Goal: Transaction & Acquisition: Purchase product/service

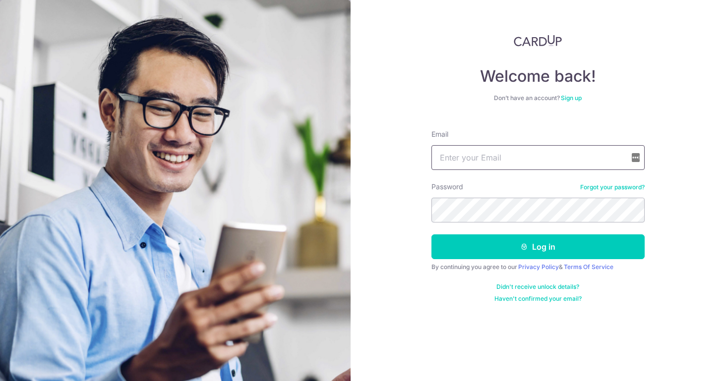
type input "melvyn.foo@icloud.com"
click at [538, 247] on button "Log in" at bounding box center [538, 247] width 213 height 25
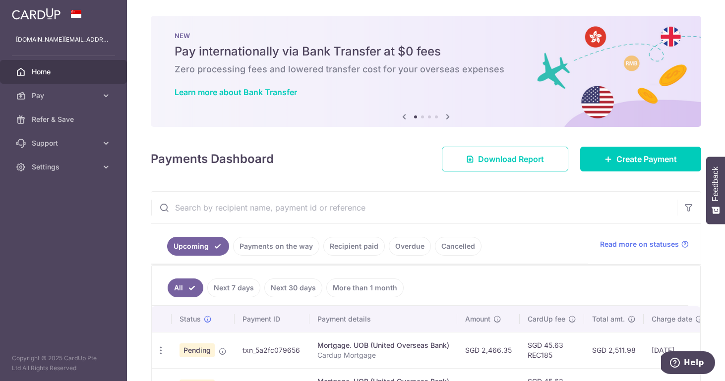
scroll to position [125, 0]
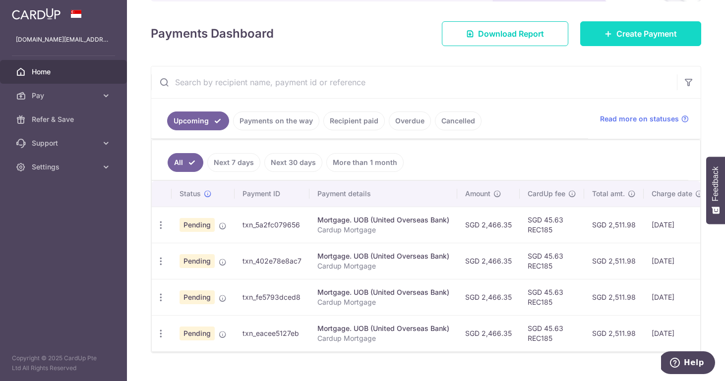
click at [599, 33] on link "Create Payment" at bounding box center [640, 33] width 121 height 25
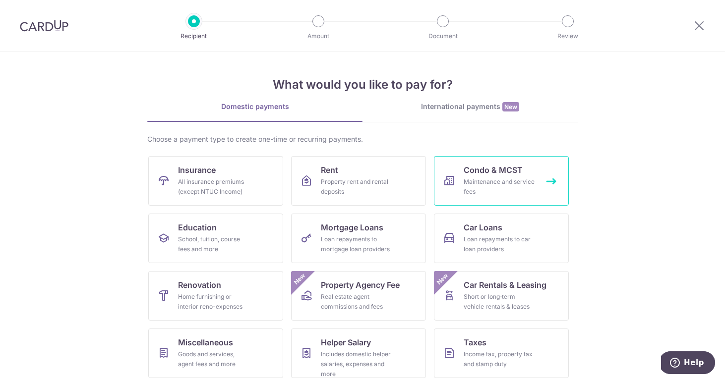
click at [465, 184] on div "Maintenance and service fees" at bounding box center [499, 187] width 71 height 20
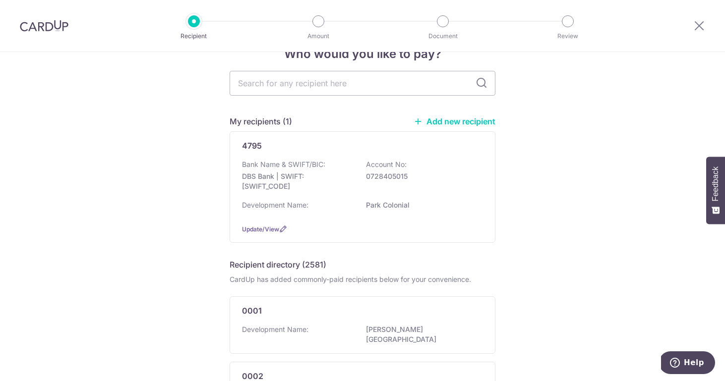
scroll to position [27, 0]
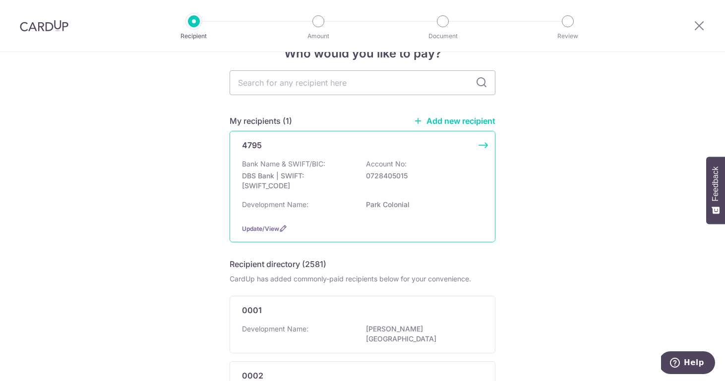
click at [485, 145] on div "4795 Bank Name & SWIFT/BIC: DBS Bank | SWIFT: DBSSSGSGXXX Account No: 072840501…" at bounding box center [363, 187] width 266 height 112
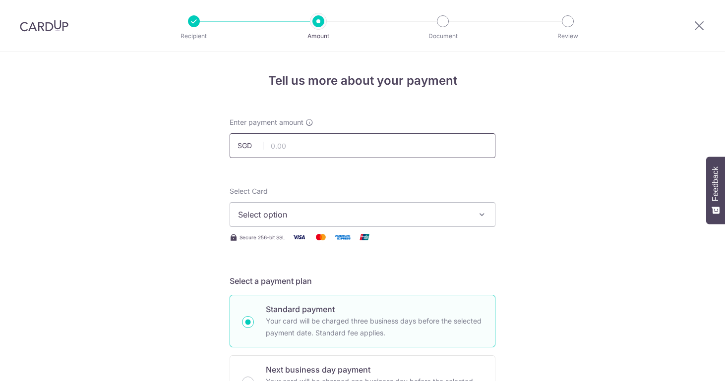
click at [389, 136] on input "text" at bounding box center [363, 145] width 266 height 25
type input "1,000.62"
click at [449, 205] on button "Select option" at bounding box center [363, 214] width 266 height 25
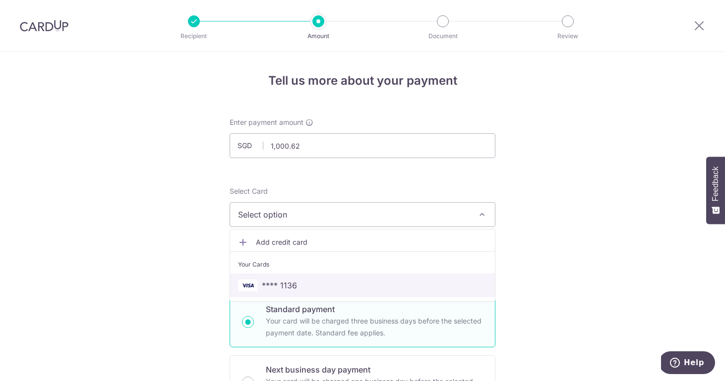
click at [346, 283] on span "**** 1136" at bounding box center [362, 286] width 249 height 12
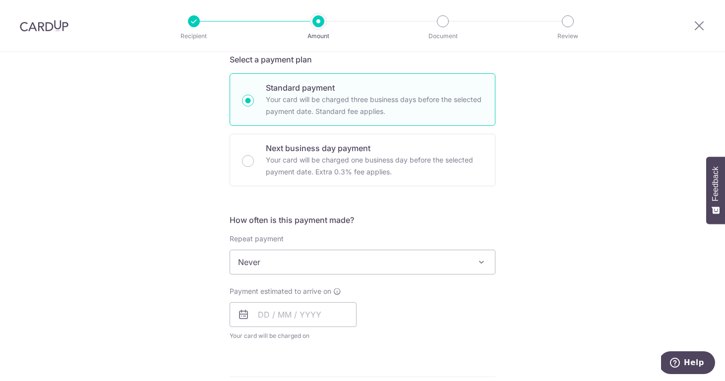
scroll to position [258, 0]
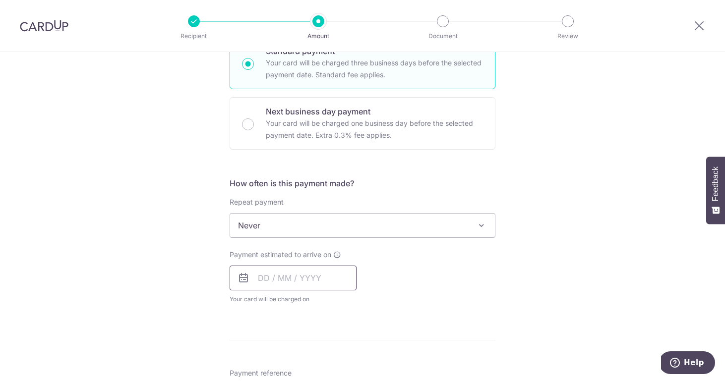
click at [268, 281] on input "text" at bounding box center [293, 278] width 127 height 25
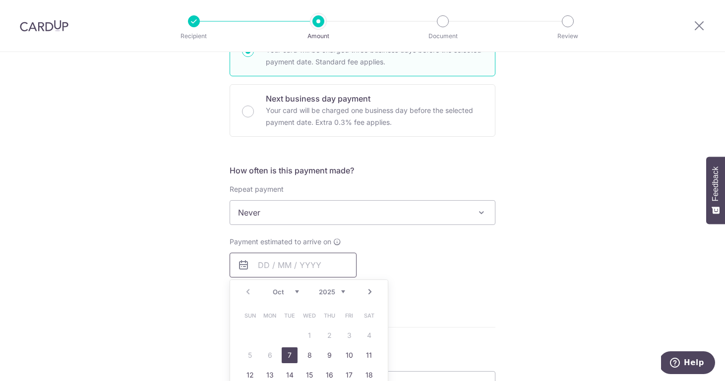
scroll to position [278, 0]
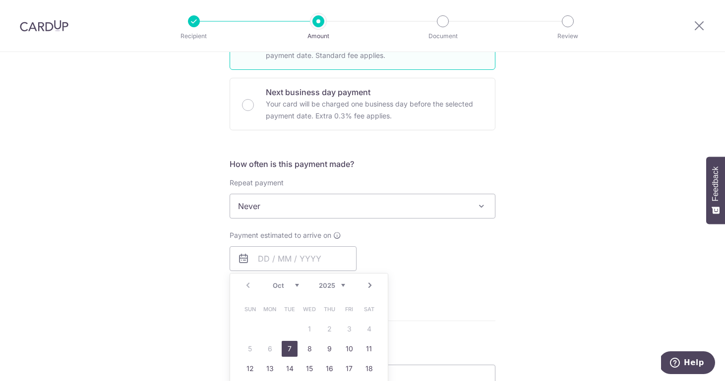
click at [290, 350] on link "7" at bounding box center [290, 349] width 16 height 16
type input "[DATE]"
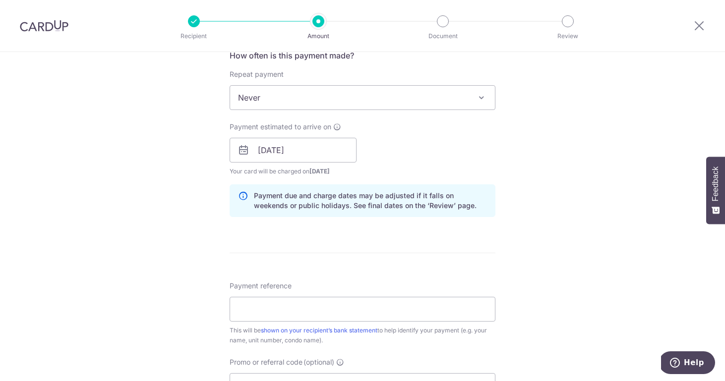
scroll to position [514, 0]
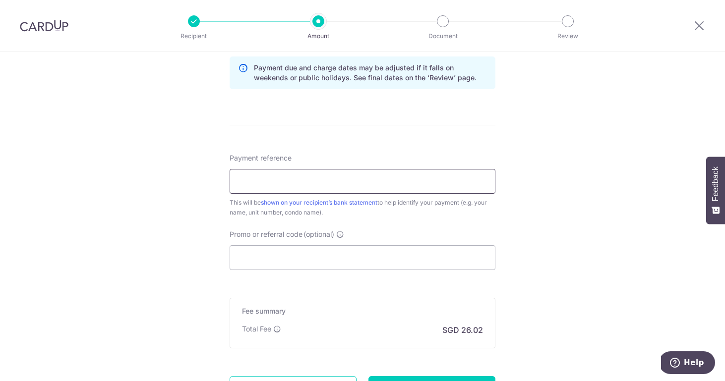
click at [349, 182] on input "Payment reference" at bounding box center [363, 181] width 266 height 25
type input "4 #10-09"
click at [317, 265] on input "Promo or referral code (optional)" at bounding box center [363, 258] width 266 height 25
click at [344, 256] on input "Promo or referral code (optional)" at bounding box center [363, 258] width 266 height 25
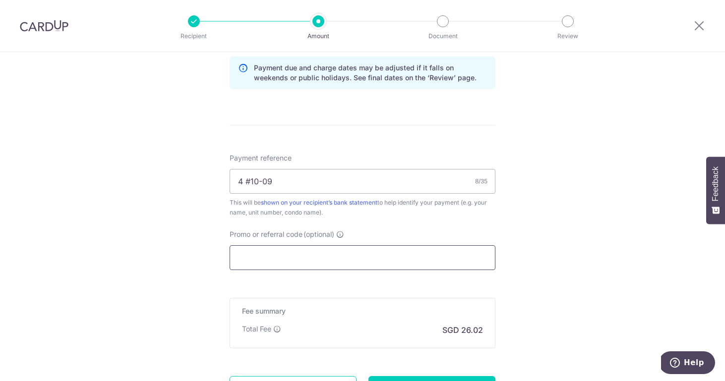
paste input "MCTAX25"
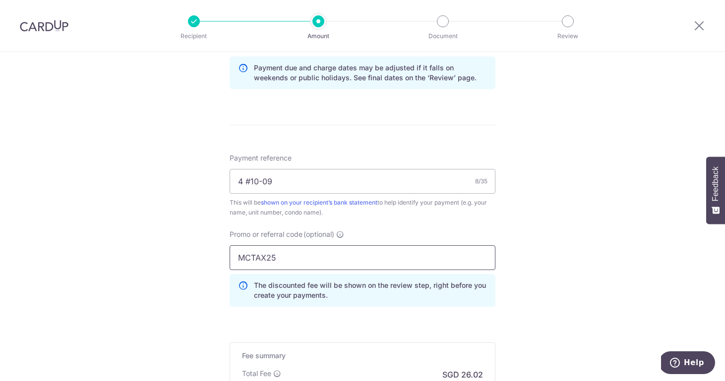
type input "MCTAX25"
click at [377, 220] on div "Payment reference 4 #10-09 8/35 This will be shown on your recipient’s bank sta…" at bounding box center [363, 234] width 266 height 162
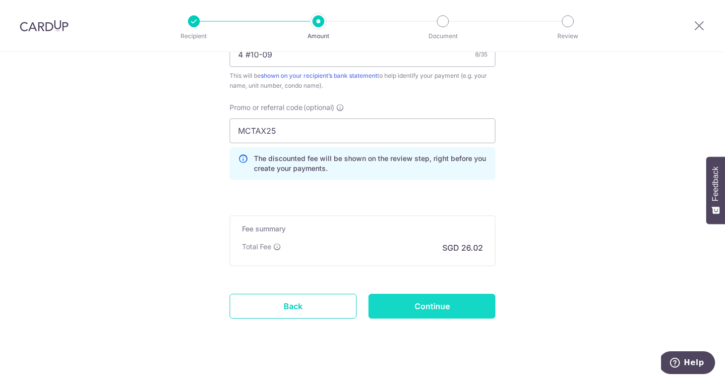
click at [433, 310] on input "Continue" at bounding box center [432, 306] width 127 height 25
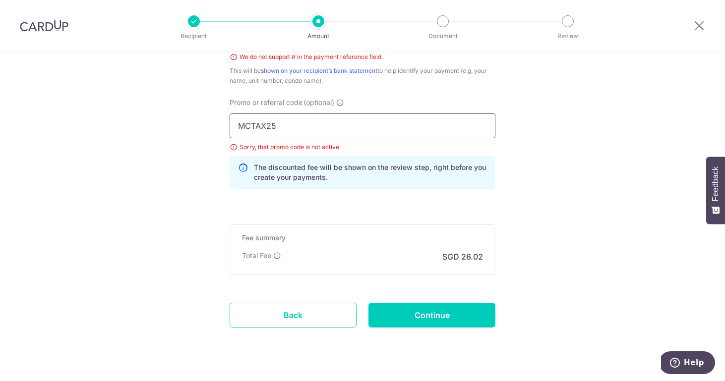
click at [299, 124] on input "MCTAX25" at bounding box center [363, 126] width 266 height 25
paste input "3HOME25R"
type input "3HOME25R"
click at [406, 313] on input "Continue" at bounding box center [432, 315] width 127 height 25
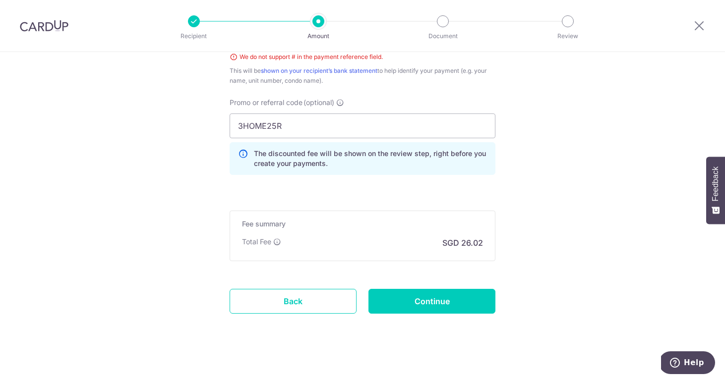
scroll to position [489, 0]
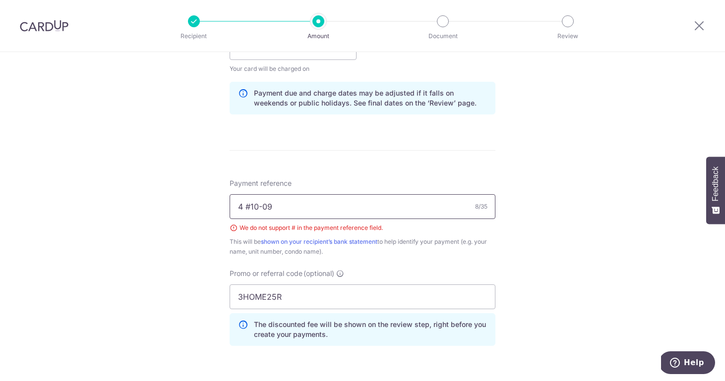
click at [250, 208] on input "4 #10-09" at bounding box center [363, 206] width 266 height 25
click at [326, 207] on input "4 10-09" at bounding box center [363, 206] width 266 height 25
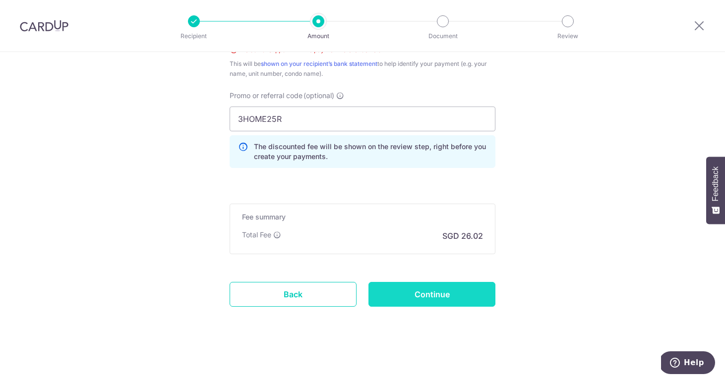
type input "4 10-09"
click at [415, 295] on input "Continue" at bounding box center [432, 294] width 127 height 25
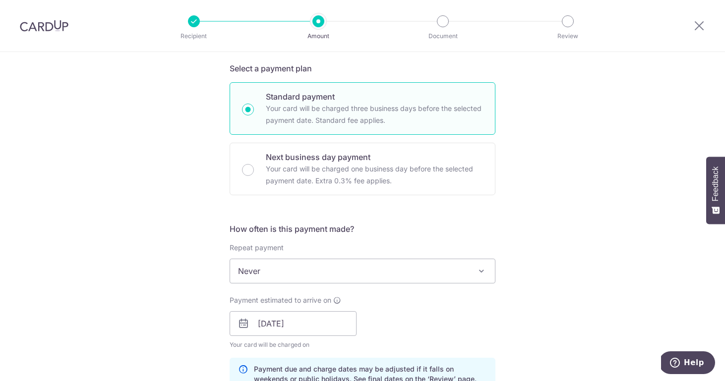
scroll to position [258, 0]
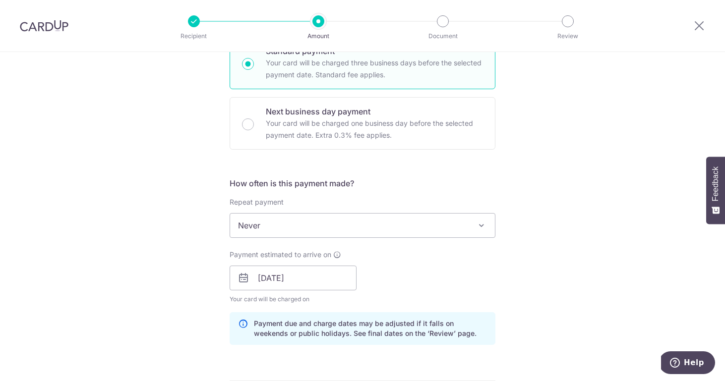
click at [385, 233] on span "Never" at bounding box center [362, 226] width 265 height 24
click at [533, 213] on div "Tell us more about your payment Enter payment amount SGD 1,000.62 1000.62 Selec…" at bounding box center [362, 292] width 725 height 996
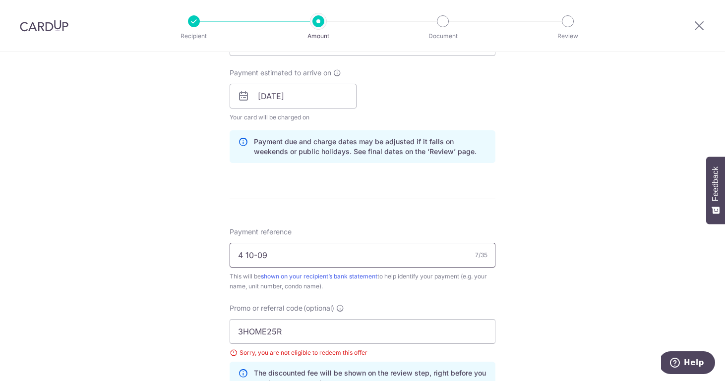
scroll to position [568, 0]
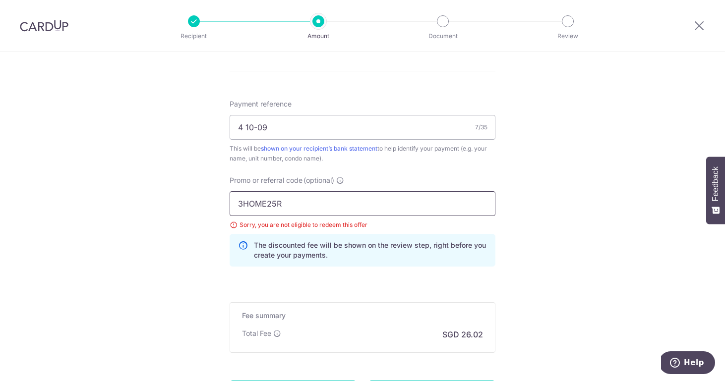
drag, startPoint x: 312, startPoint y: 206, endPoint x: 220, endPoint y: 196, distance: 92.7
paste input "OFF225"
type input "OFF225"
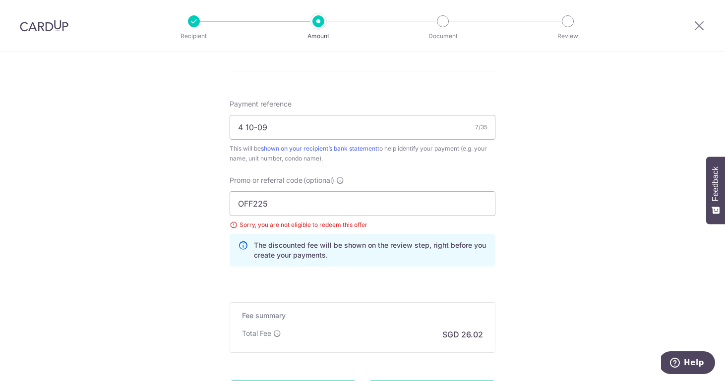
scroll to position [667, 0]
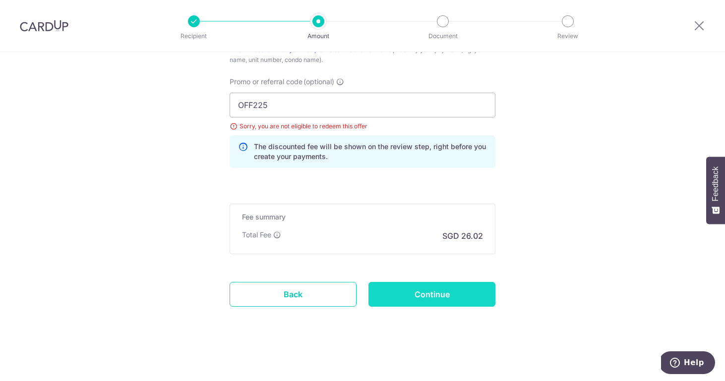
click at [420, 295] on input "Continue" at bounding box center [432, 294] width 127 height 25
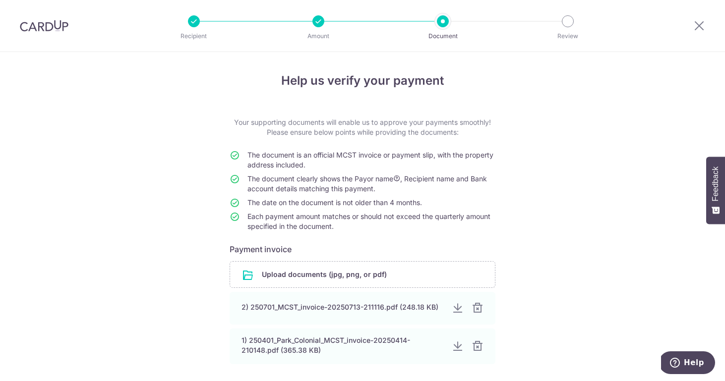
scroll to position [12, 0]
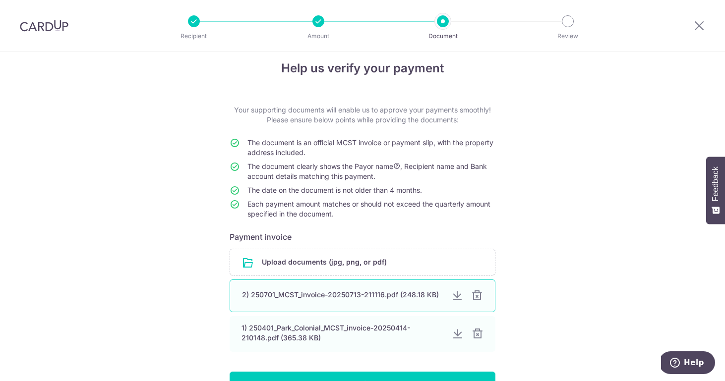
click at [362, 295] on div "2) 250701_MCST_invoice-20250713-211116.pdf (248.18 KB)" at bounding box center [342, 295] width 201 height 10
click at [455, 297] on div at bounding box center [457, 296] width 12 height 12
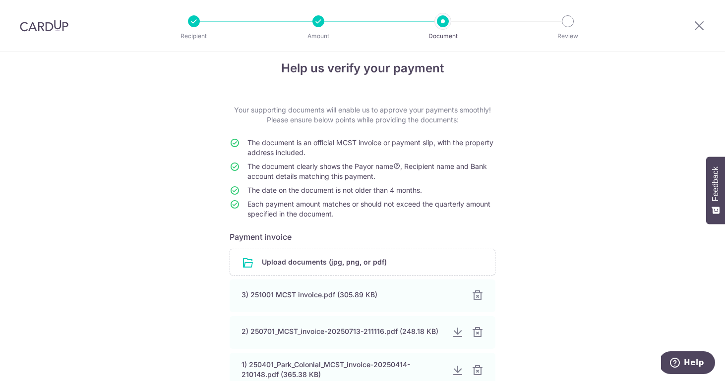
scroll to position [43, 0]
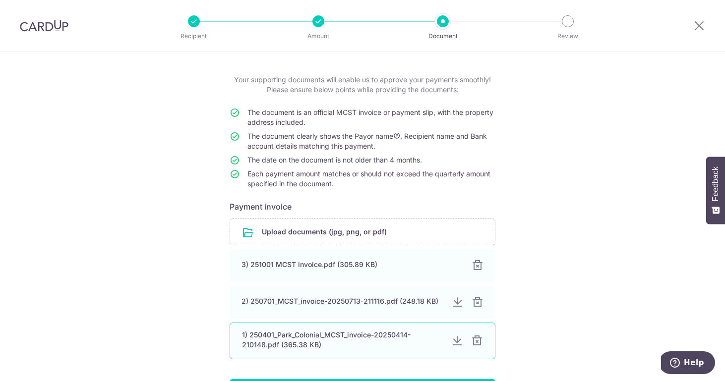
click at [475, 342] on div at bounding box center [477, 341] width 12 height 12
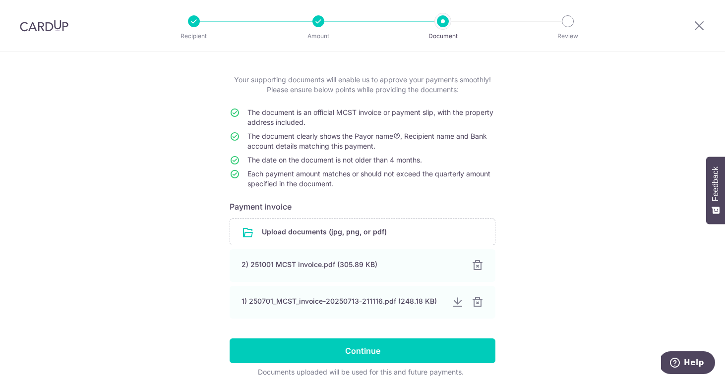
scroll to position [85, 0]
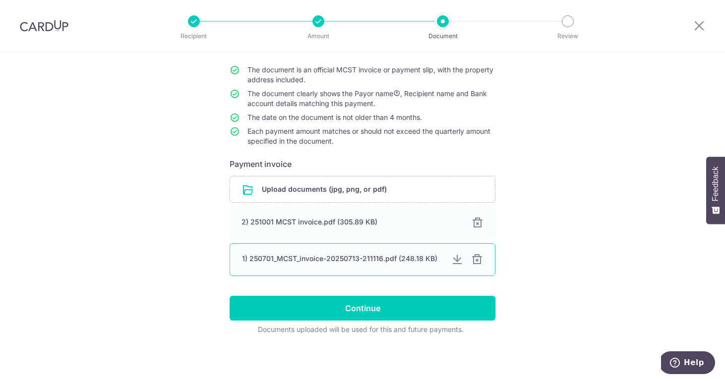
click at [480, 261] on div at bounding box center [477, 260] width 12 height 12
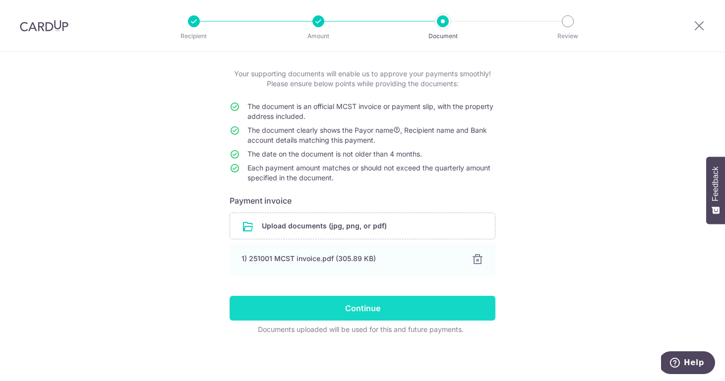
click at [413, 306] on input "Continue" at bounding box center [363, 308] width 266 height 25
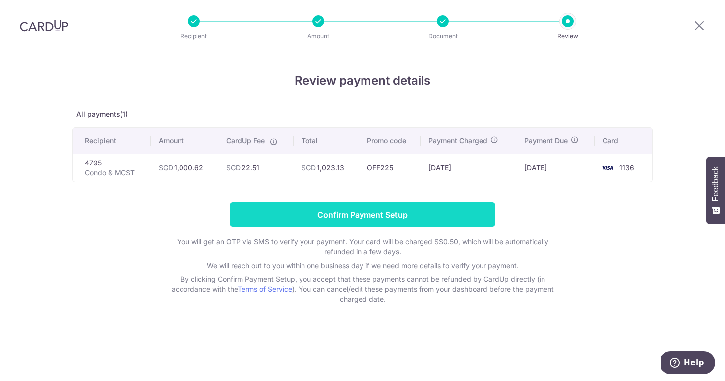
click at [353, 217] on input "Confirm Payment Setup" at bounding box center [363, 214] width 266 height 25
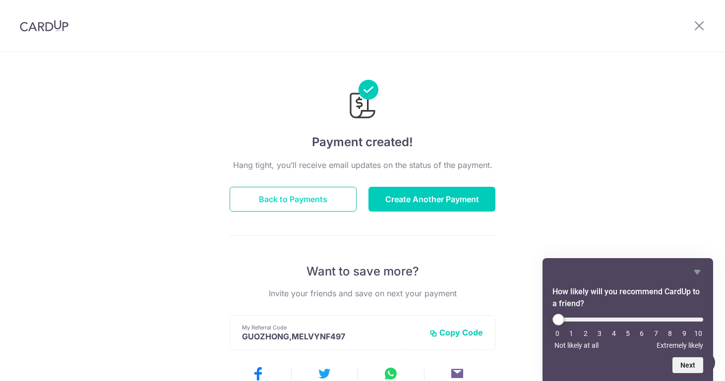
click at [289, 196] on button "Back to Payments" at bounding box center [293, 199] width 127 height 25
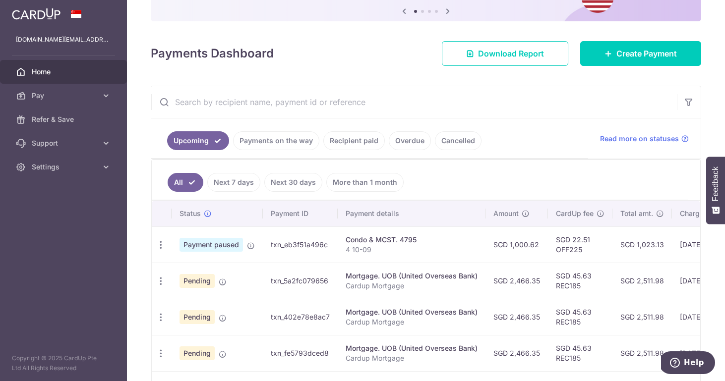
scroll to position [154, 0]
